Goal: Navigation & Orientation: Find specific page/section

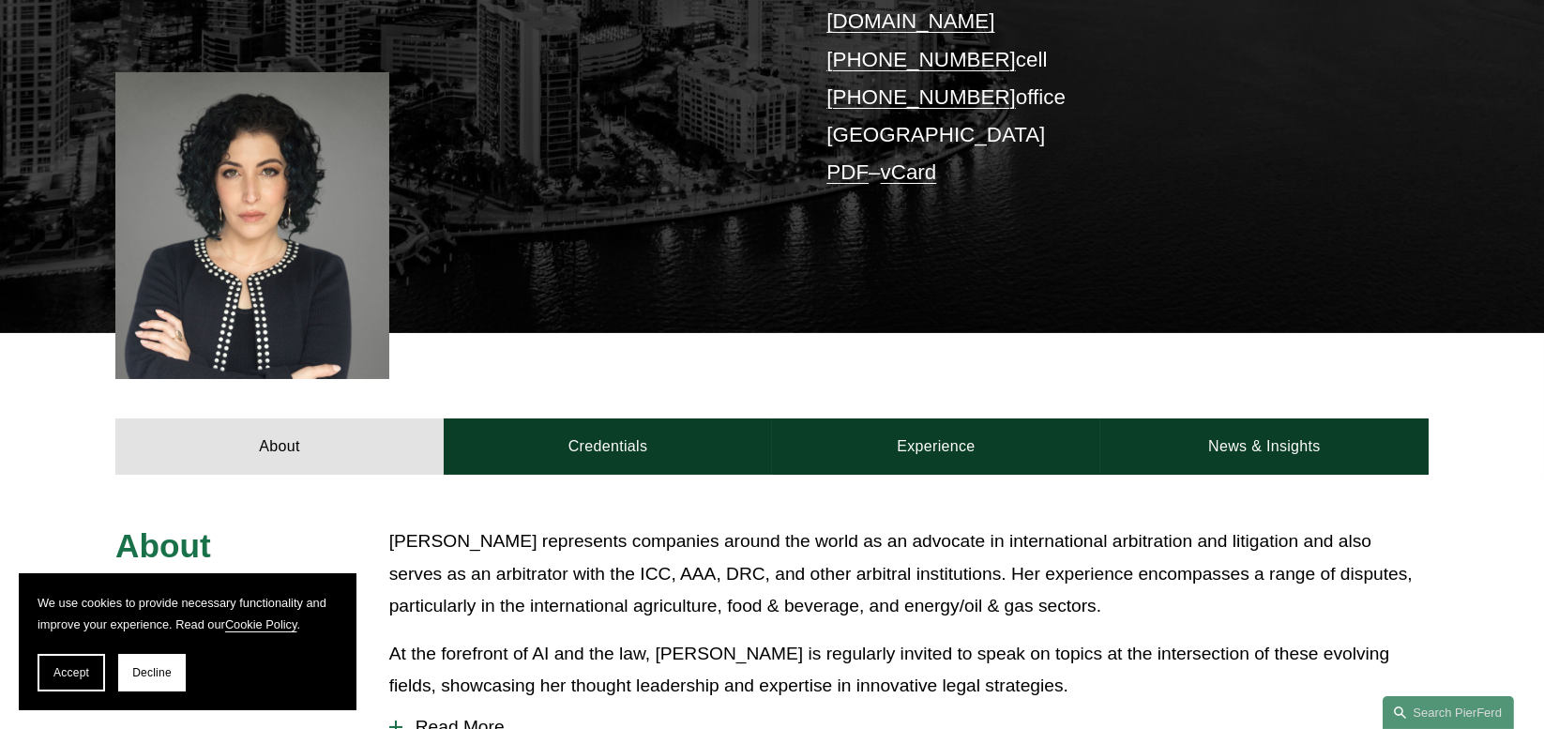
scroll to position [656, 0]
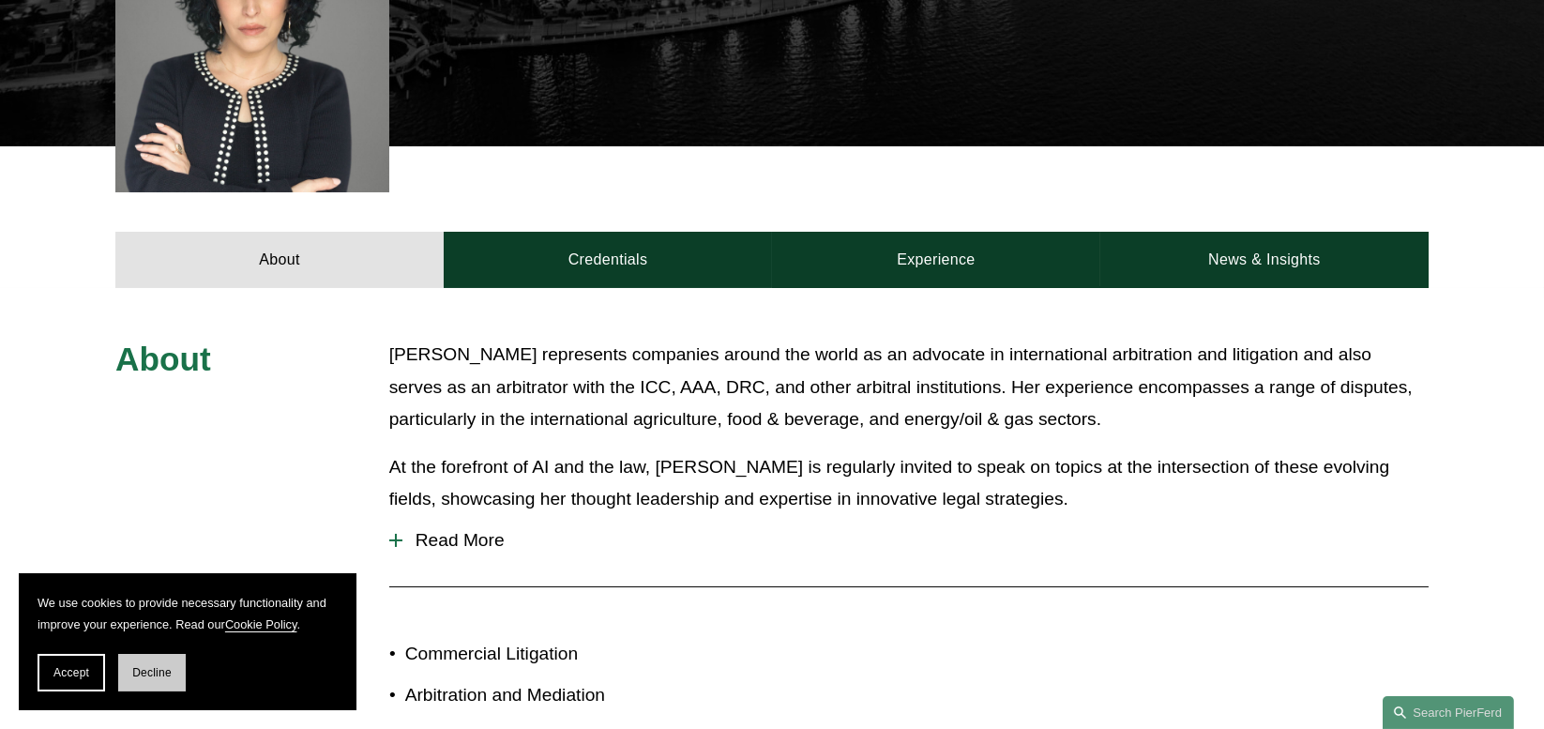
click at [139, 676] on span "Decline" at bounding box center [151, 672] width 39 height 13
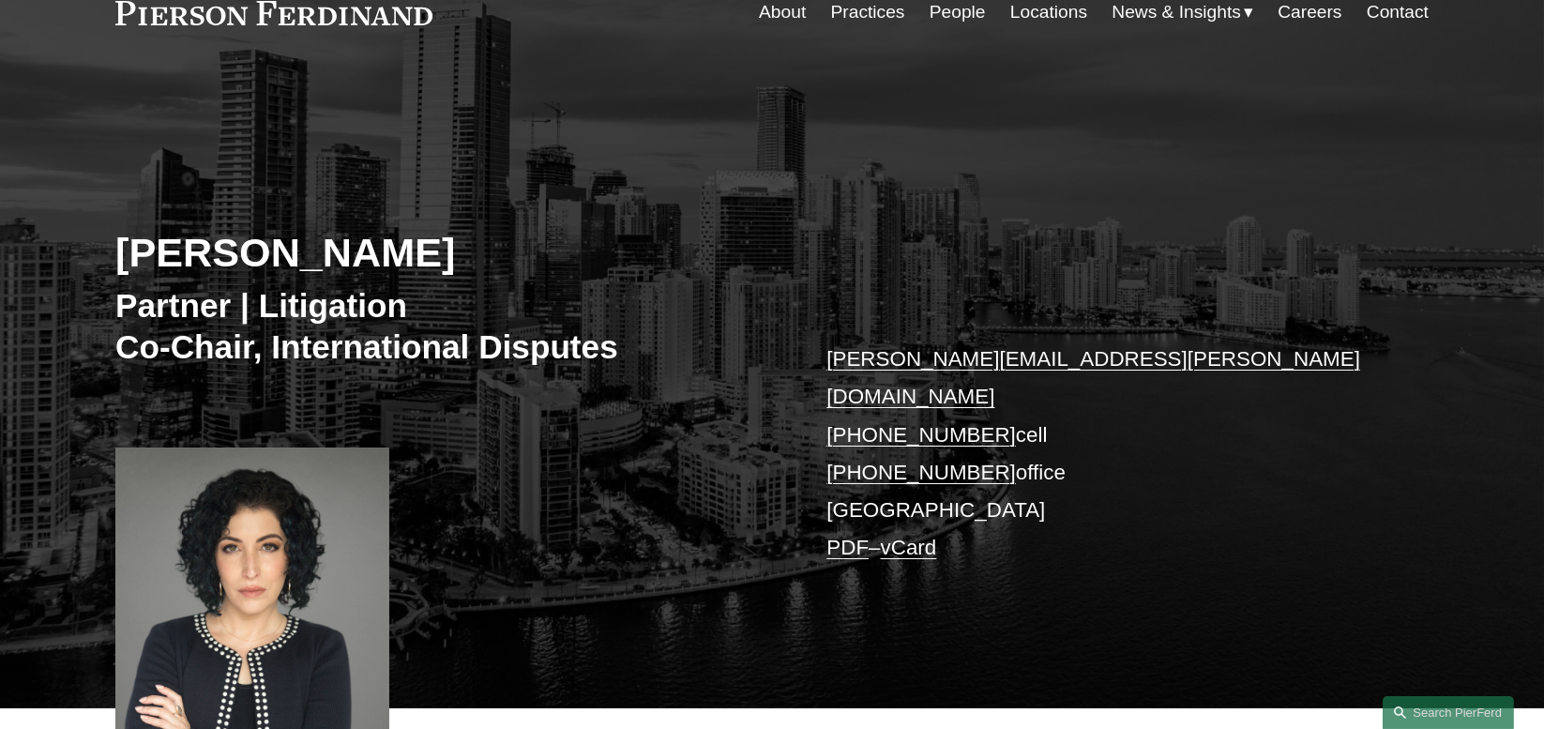
scroll to position [0, 0]
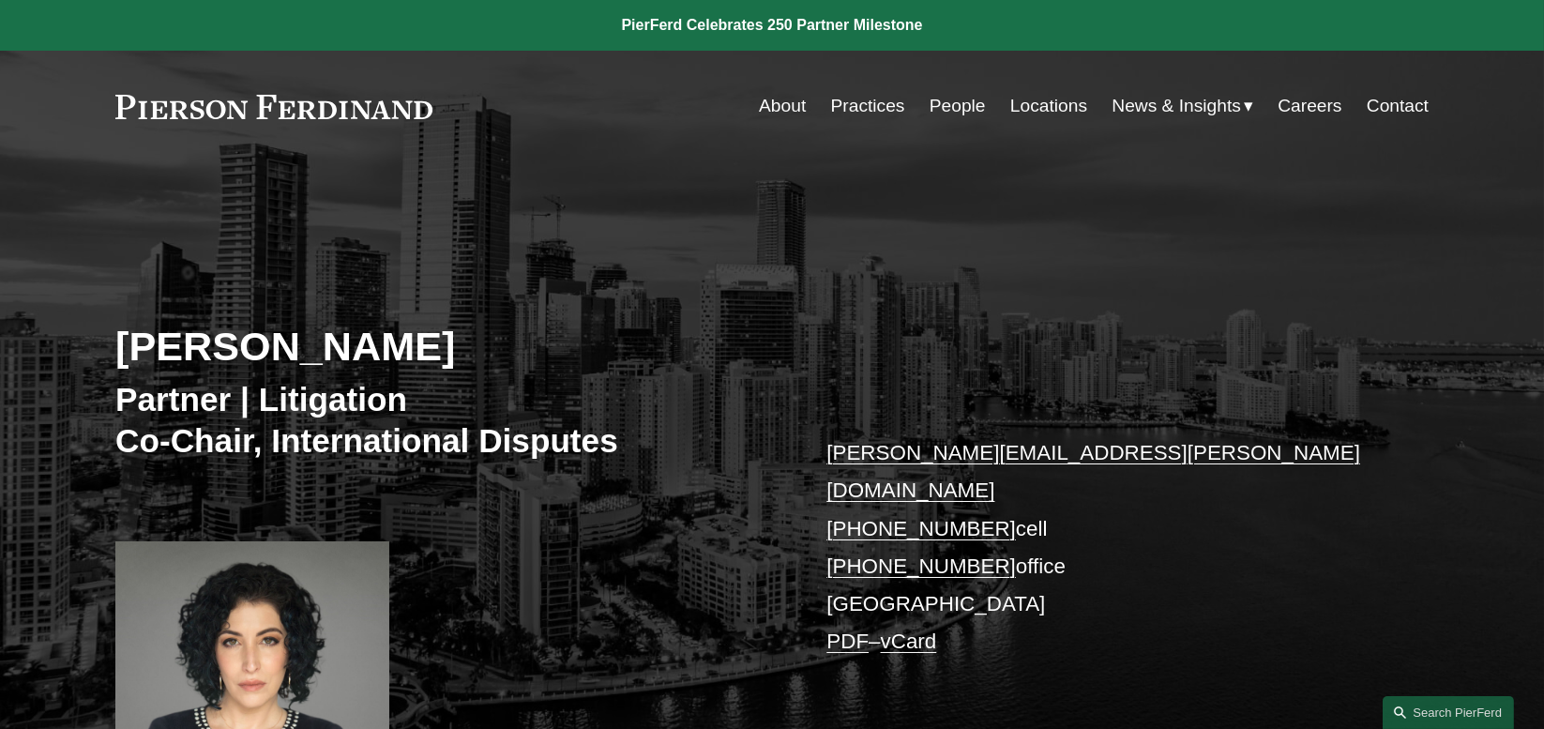
click at [1030, 109] on link "Locations" at bounding box center [1048, 106] width 77 height 36
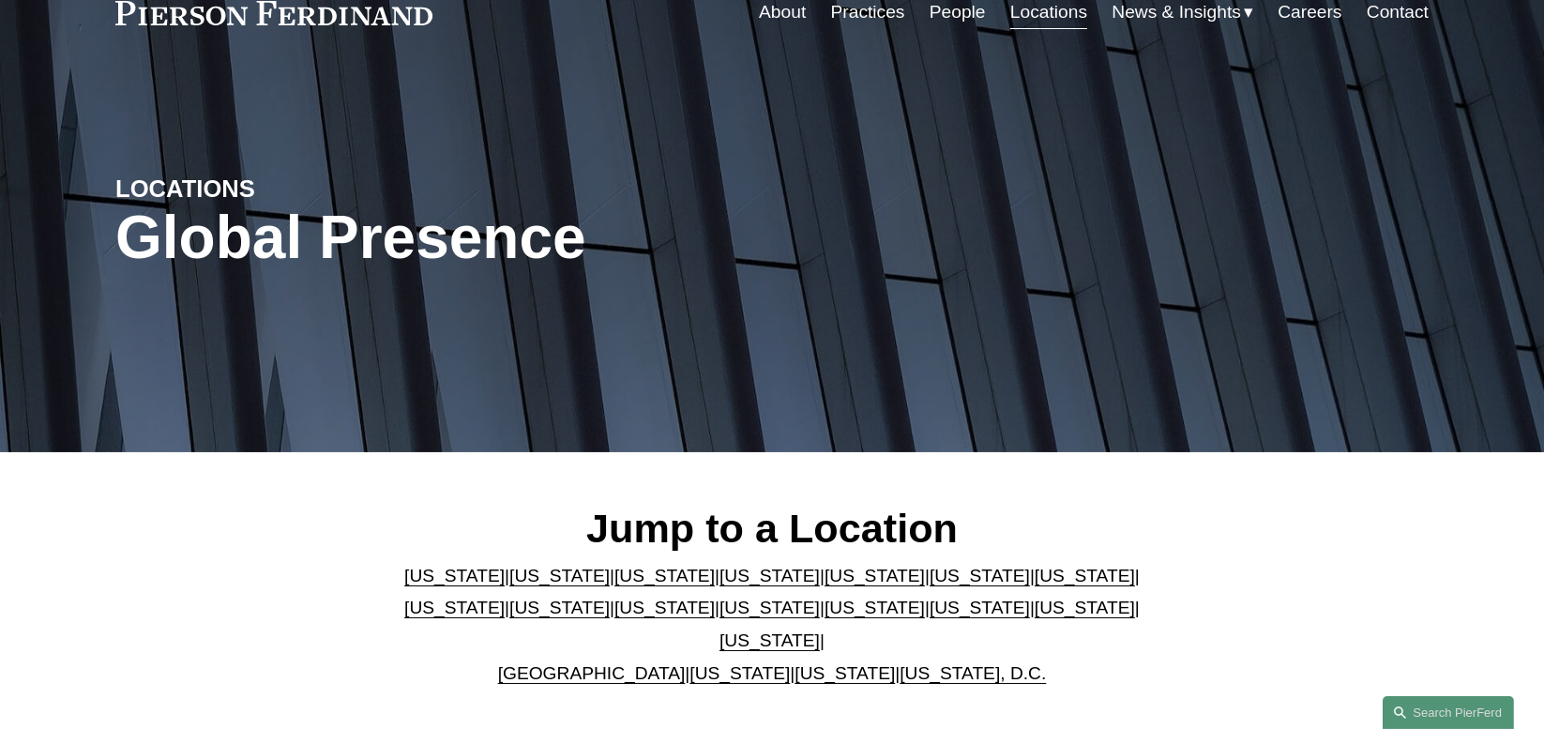
scroll to position [187, 0]
